Goal: Transaction & Acquisition: Purchase product/service

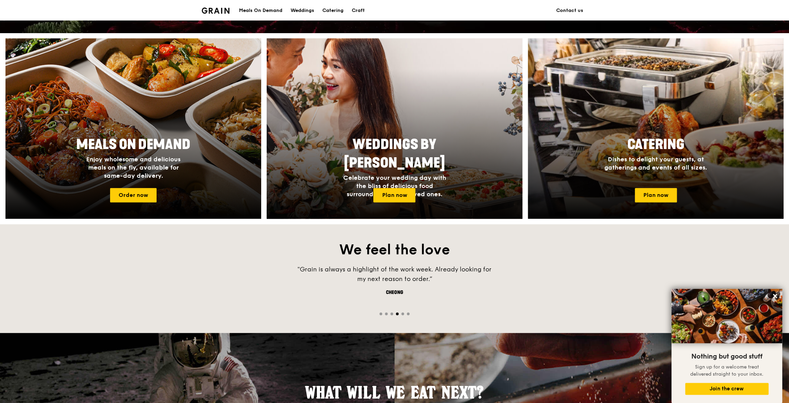
scroll to position [236, 0]
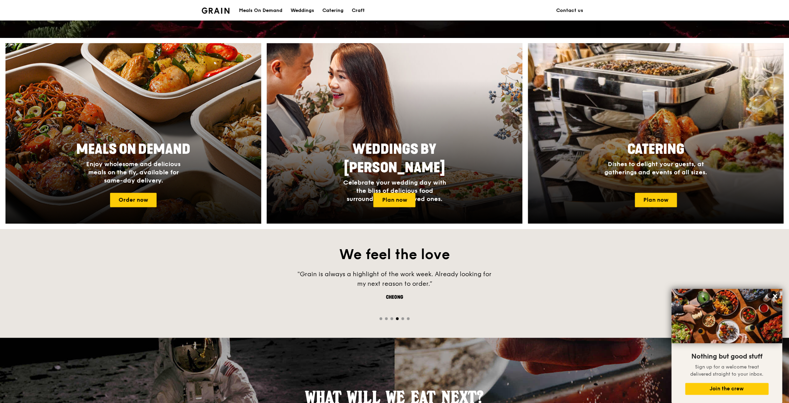
click at [174, 114] on div at bounding box center [133, 133] width 281 height 198
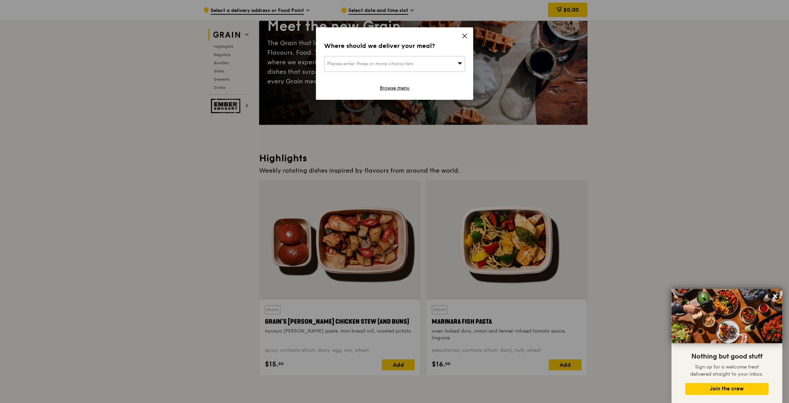
scroll to position [68, 0]
click at [460, 62] on icon at bounding box center [459, 62] width 5 height 5
click at [462, 31] on div "Where should we deliver your meal? Please enter three or more characters Please…" at bounding box center [394, 63] width 157 height 72
click at [464, 35] on icon at bounding box center [464, 36] width 4 height 4
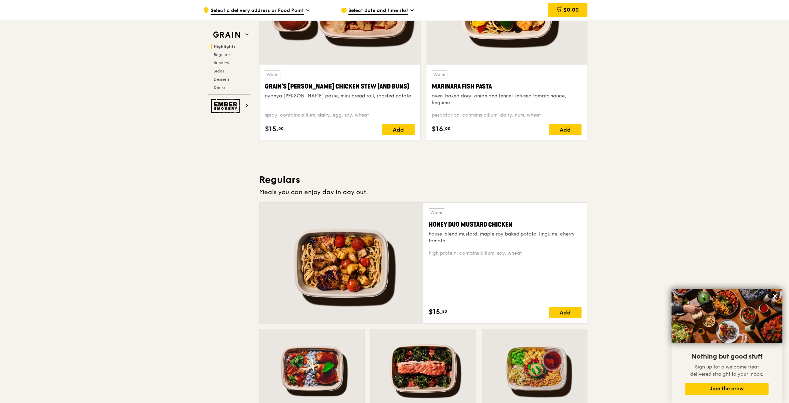
scroll to position [307, 0]
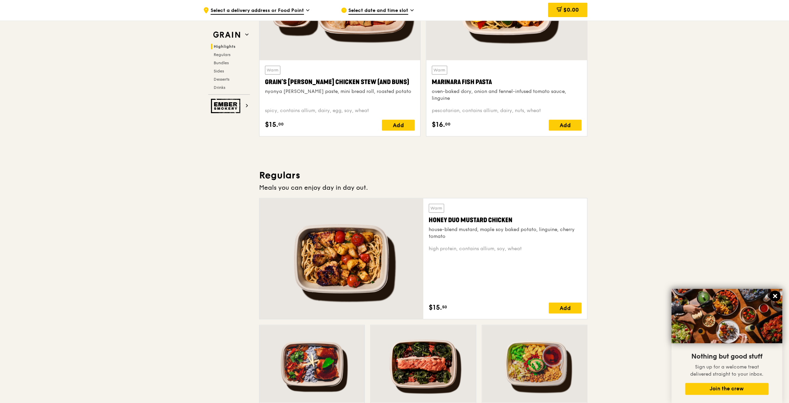
click at [774, 296] on icon at bounding box center [774, 296] width 4 height 4
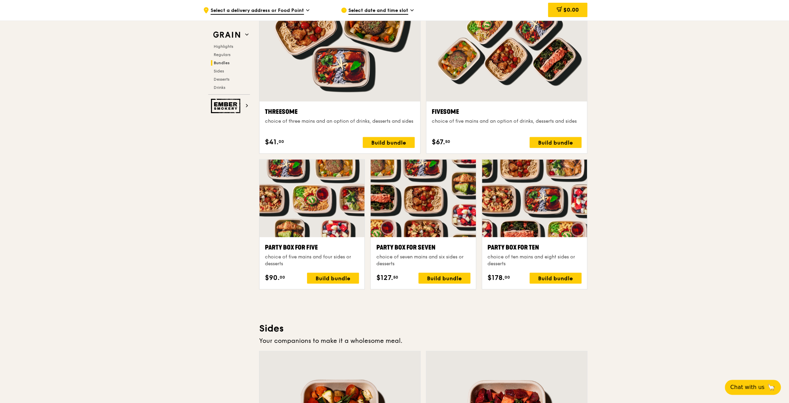
scroll to position [1230, 0]
